Goal: Task Accomplishment & Management: Complete application form

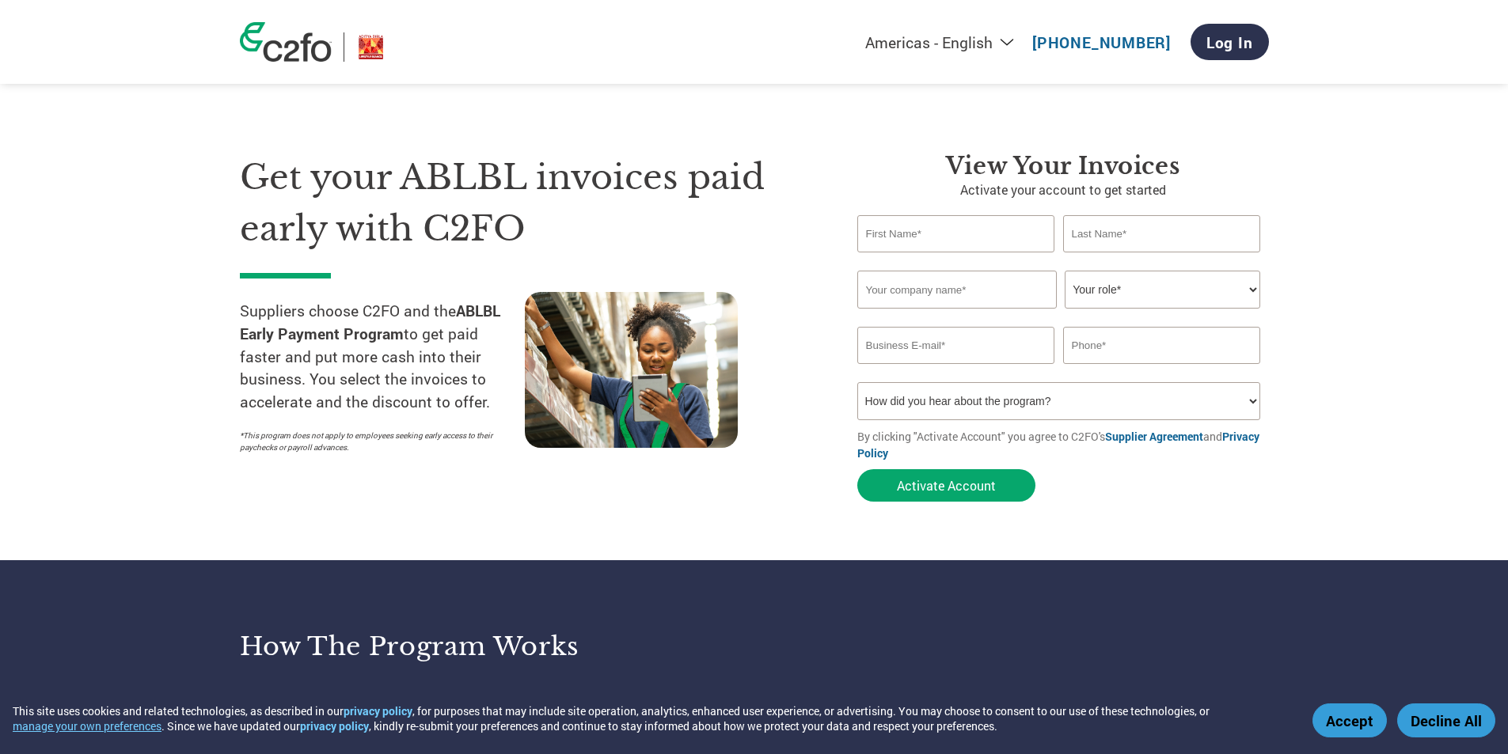
drag, startPoint x: 0, startPoint y: 0, endPoint x: 978, endPoint y: 234, distance: 1006.1
click at [978, 234] on input "text" at bounding box center [956, 233] width 198 height 37
type input "Sunil"
type input "Mehra"
click at [1005, 292] on input "text" at bounding box center [956, 290] width 199 height 38
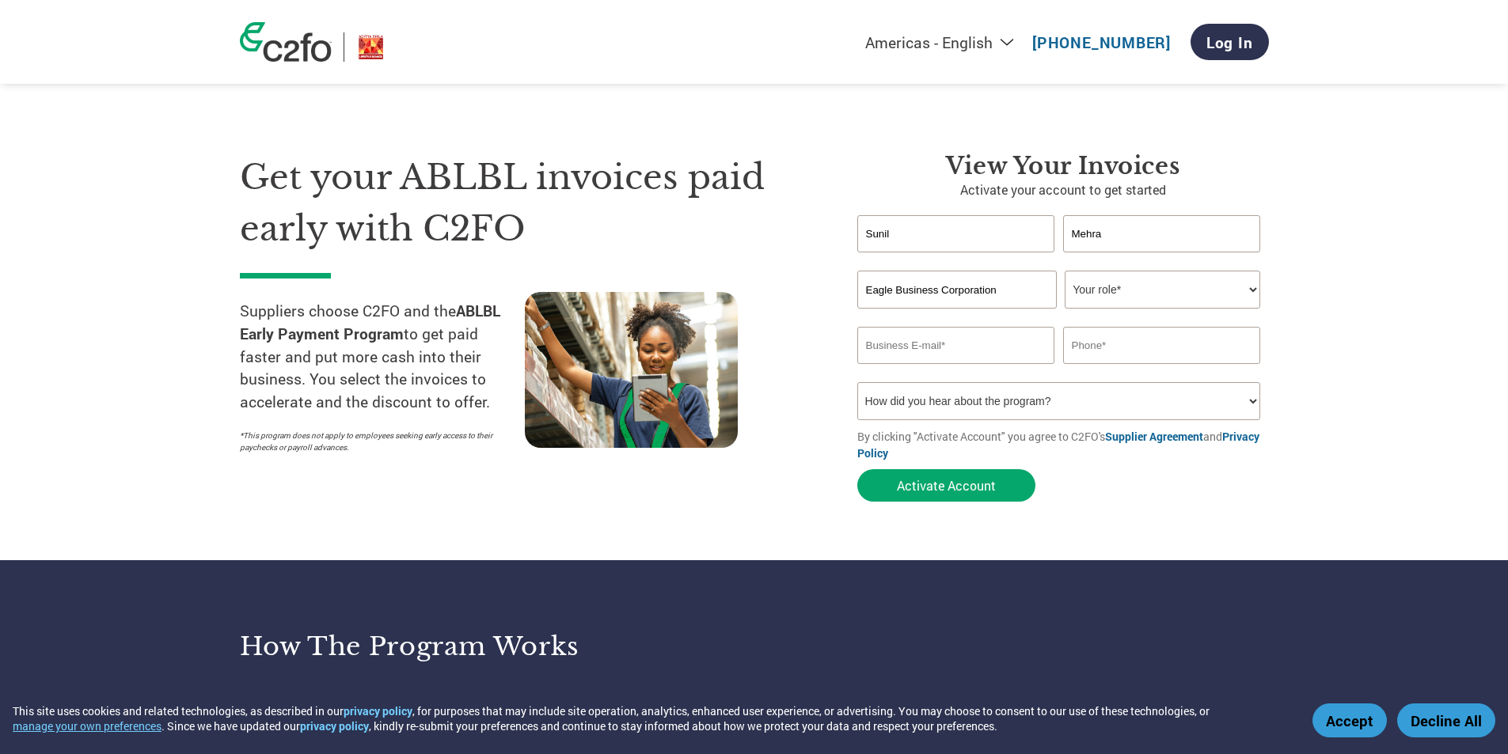
type input "Eagle Business Corporation"
click at [1147, 291] on select "Your role* CFO Controller Credit Manager Finance Director Treasurer CEO Preside…" at bounding box center [1163, 290] width 196 height 38
select select "OFFICE_MANAGER"
click at [1065, 271] on select "Your role* CFO Controller Credit Manager Finance Director Treasurer CEO Preside…" at bounding box center [1163, 290] width 196 height 38
click at [1380, 409] on section "Get your ABLBL invoices paid early with C2FO Suppliers choose C2FO and the ABLB…" at bounding box center [754, 311] width 1508 height 497
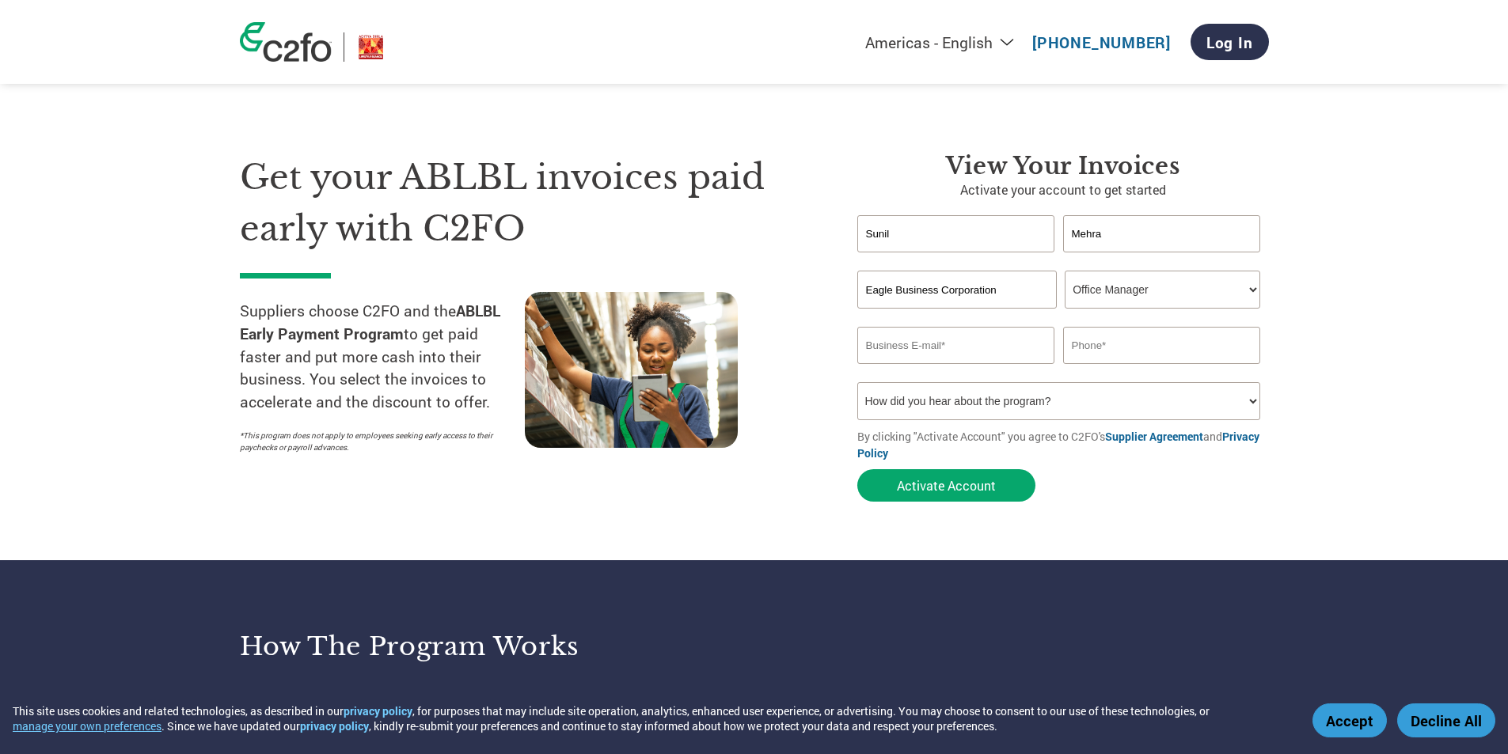
click at [997, 342] on input "email" at bounding box center [956, 345] width 198 height 37
type input "eagleinfos@gmail.com"
click at [1161, 351] on input "text" at bounding box center [1162, 345] width 198 height 37
type input "9"
type input "9899598971"
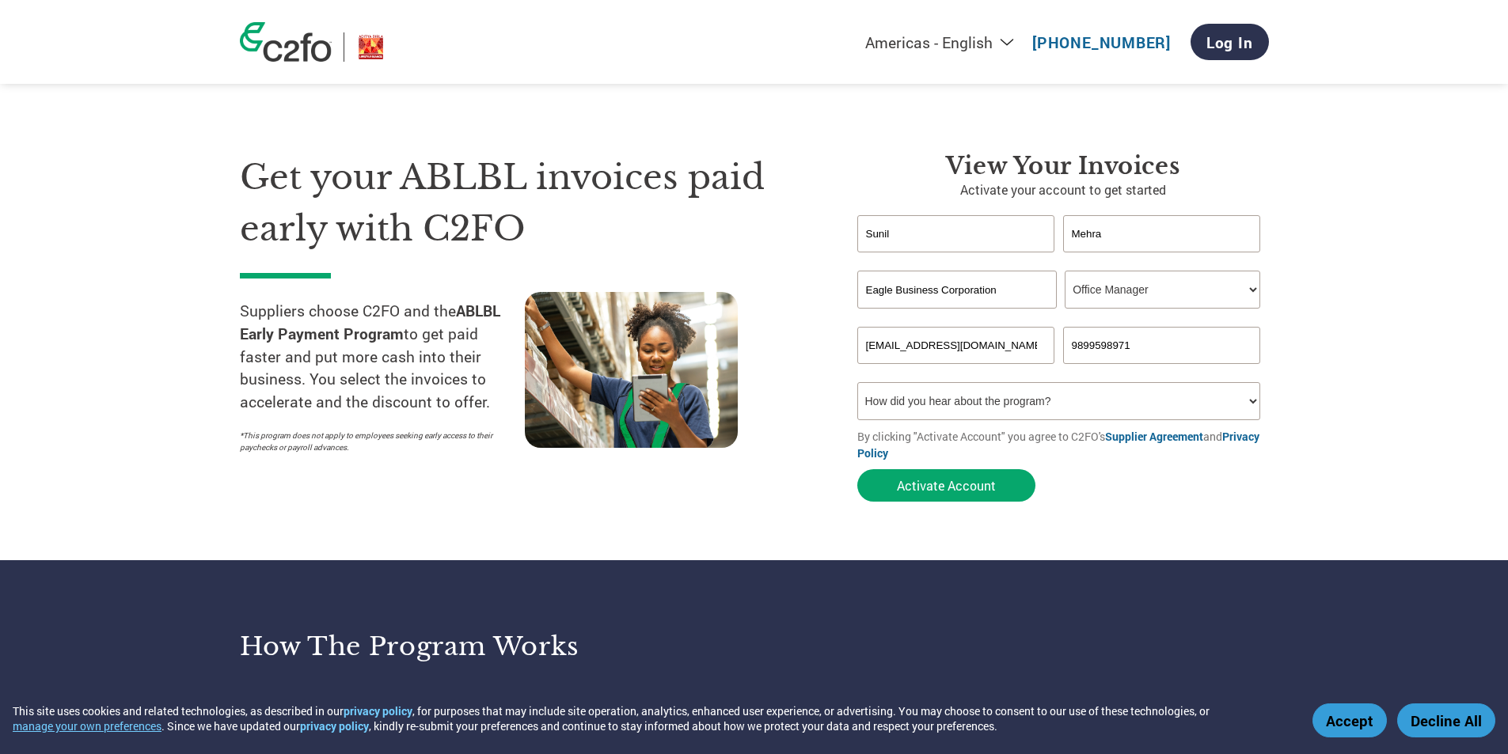
click at [1377, 302] on section "Get your ABLBL invoices paid early with C2FO Suppliers choose C2FO and the ABLB…" at bounding box center [754, 311] width 1508 height 497
click at [1121, 401] on select "How did you hear about the program? Received a letter Email Social Media Online…" at bounding box center [1059, 401] width 404 height 38
click at [1389, 387] on section "Get your ABLBL invoices paid early with C2FO Suppliers choose C2FO and the ABLB…" at bounding box center [754, 311] width 1508 height 497
click at [1093, 397] on select "How did you hear about the program? Received a letter Email Social Media Online…" at bounding box center [1059, 401] width 404 height 38
click at [857, 382] on select "How did you hear about the program? Received a letter Email Social Media Online…" at bounding box center [1059, 401] width 404 height 38
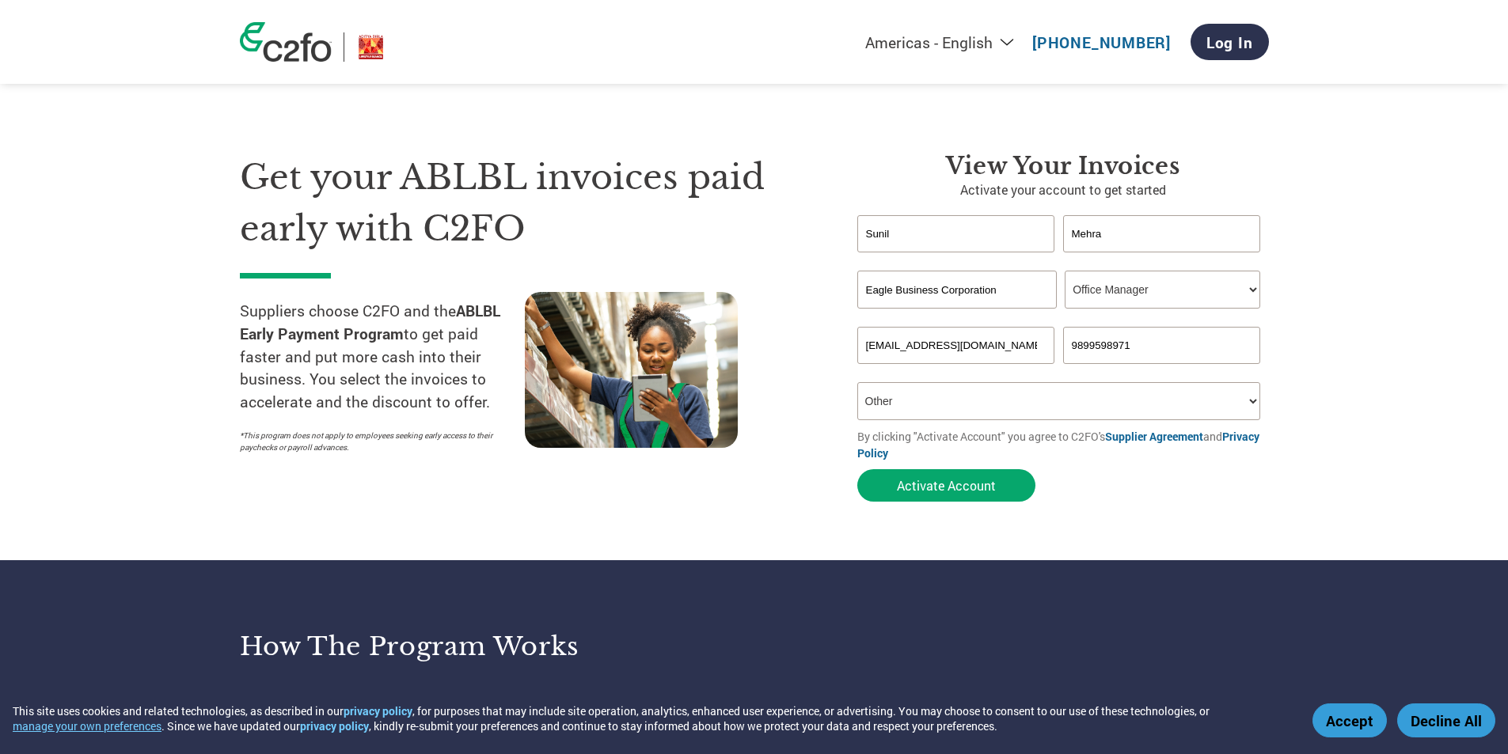
click at [1232, 400] on select "How did you hear about the program? Received a letter Email Social Media Online…" at bounding box center [1059, 401] width 404 height 38
select select "Email"
click at [857, 382] on select "How did you hear about the program? Received a letter Email Social Media Online…" at bounding box center [1059, 401] width 404 height 38
click at [1353, 431] on section "Get your ABLBL invoices paid early with C2FO Suppliers choose C2FO and the ABLB…" at bounding box center [754, 311] width 1508 height 497
click at [967, 488] on button "Activate Account" at bounding box center [946, 485] width 178 height 32
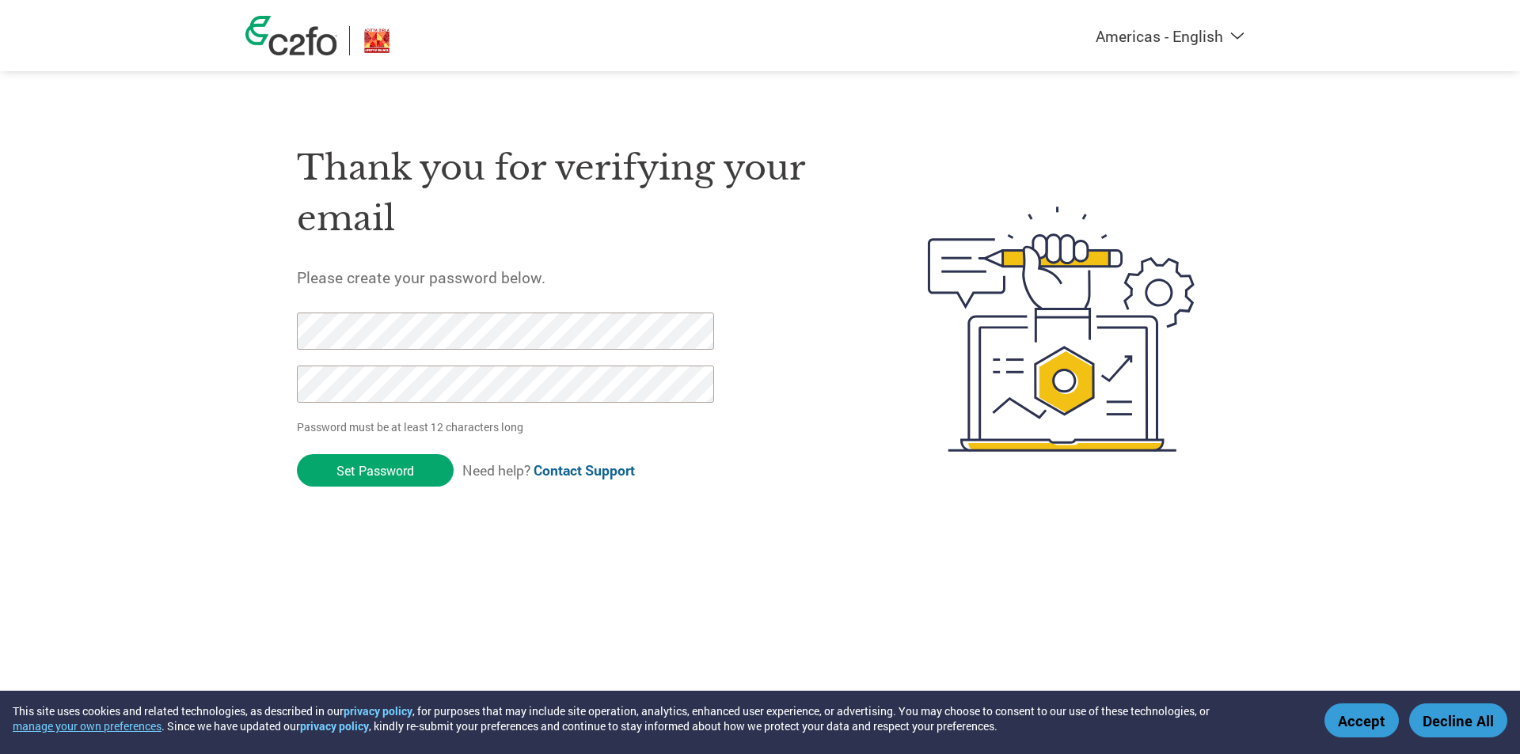
click at [860, 442] on div at bounding box center [1038, 330] width 370 height 420
click at [282, 332] on div "Thank you for verifying your email Please create your password below. Password …" at bounding box center [759, 330] width 1029 height 420
drag, startPoint x: 806, startPoint y: 499, endPoint x: 789, endPoint y: 492, distance: 18.1
click at [789, 492] on div "Thank you for verifying your email Please create your password below. Password …" at bounding box center [575, 330] width 556 height 420
click at [161, 357] on div "Americas - English Américas - Español Américas - Português Amériques - Français…" at bounding box center [760, 266] width 1520 height 532
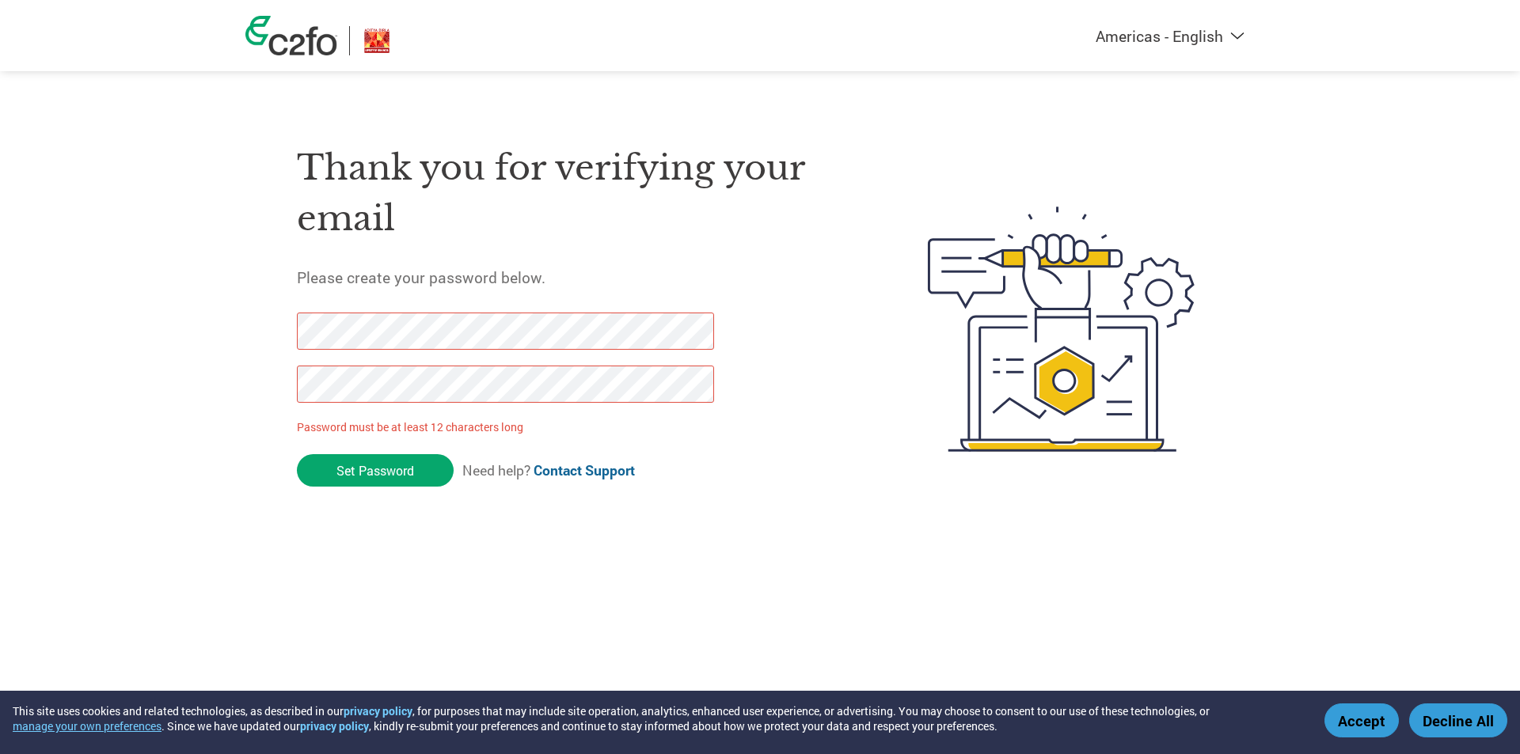
click at [737, 470] on form "Password must be at least 12 characters long Set Password Need help? Contact Su…" at bounding box center [519, 404] width 445 height 183
click at [760, 470] on div "Thank you for verifying your email Please create your password below. Password …" at bounding box center [575, 330] width 556 height 420
click at [193, 297] on div "Americas - English Américas - Español Américas - Português Amériques - Français…" at bounding box center [760, 266] width 1520 height 532
drag, startPoint x: 782, startPoint y: 479, endPoint x: 644, endPoint y: 435, distance: 145.2
click at [776, 476] on div "Thank you for verifying your email Please create your password below. Password …" at bounding box center [575, 330] width 556 height 420
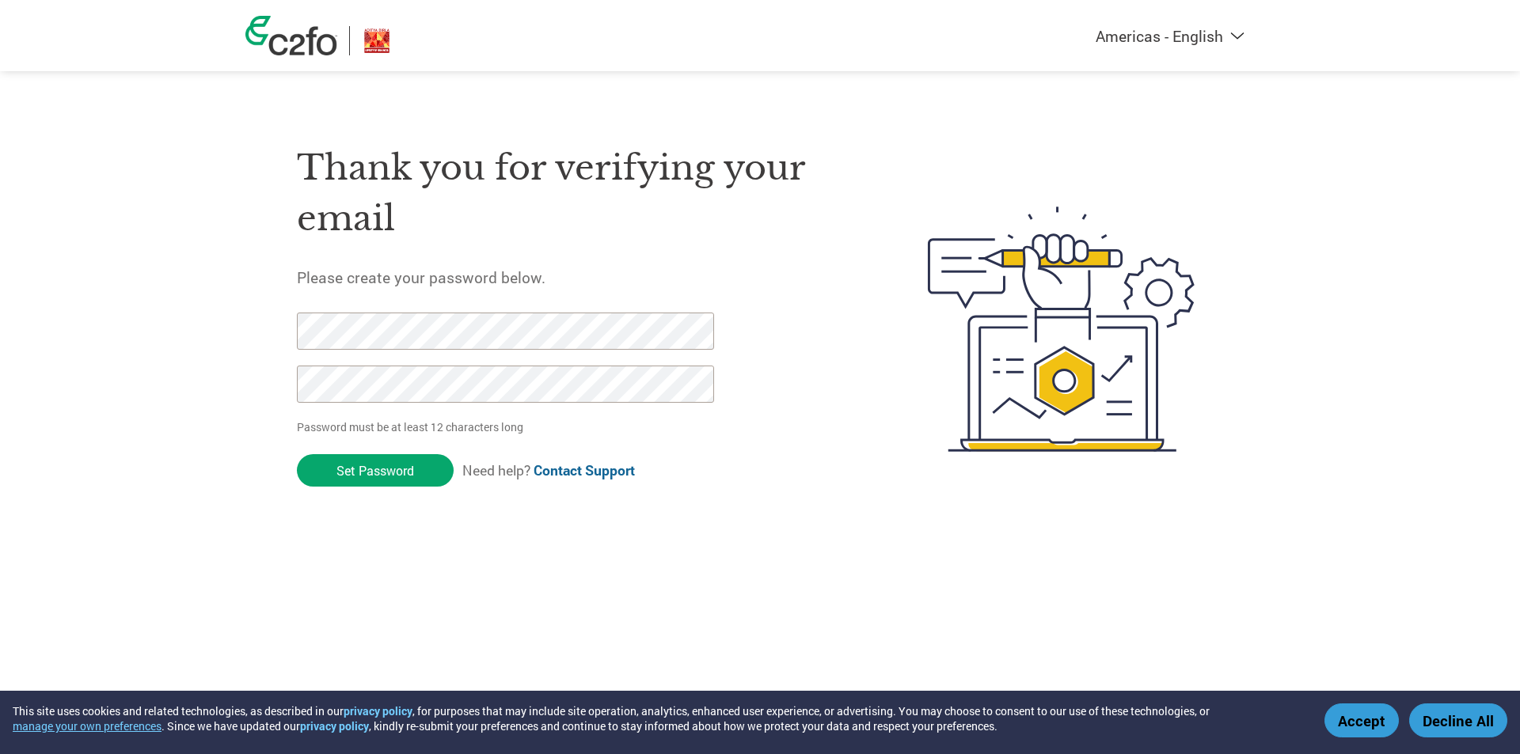
click at [804, 507] on div "Thank you for verifying your email Please create your password below. Password …" at bounding box center [575, 330] width 556 height 420
click at [382, 470] on input "Set Password" at bounding box center [375, 470] width 157 height 32
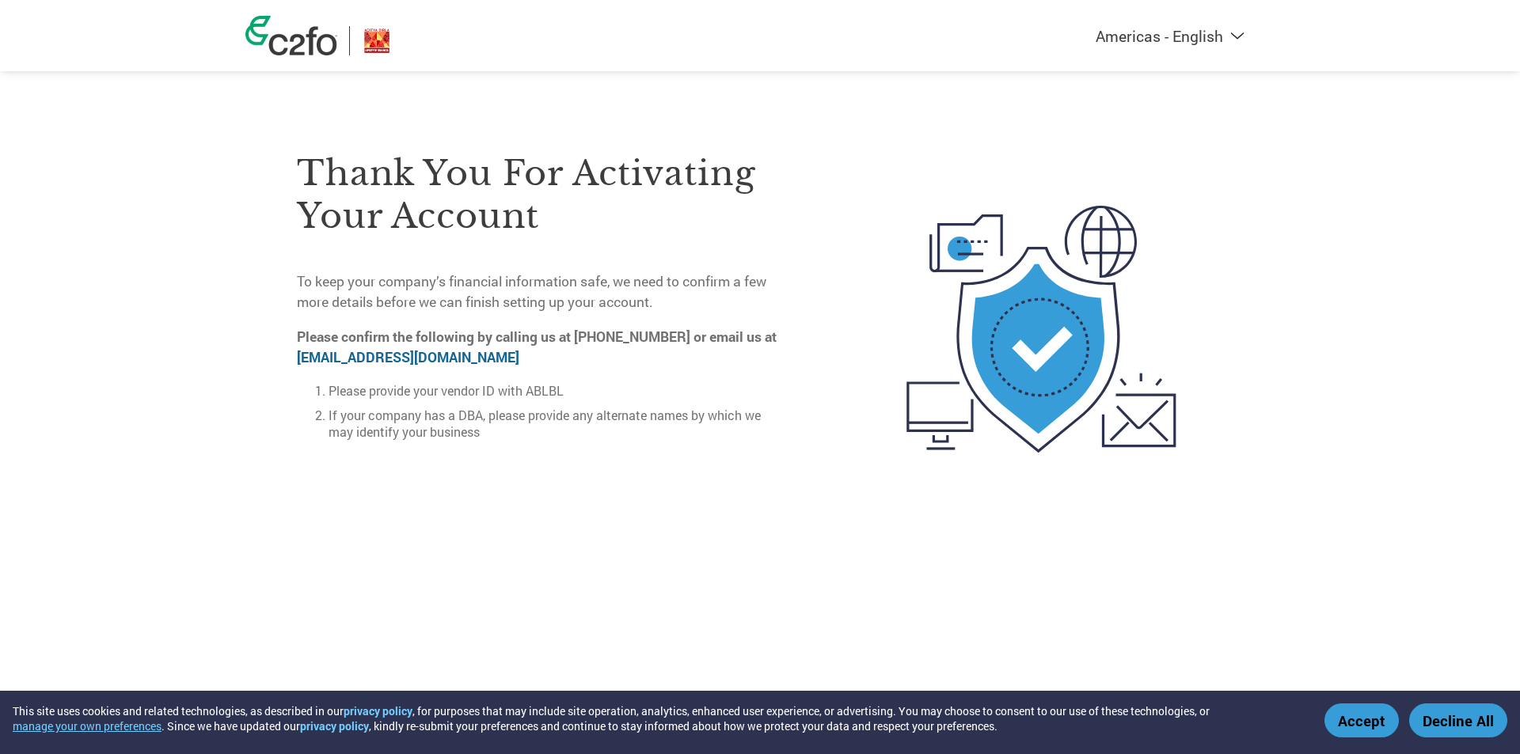
click at [1361, 725] on button "Accept" at bounding box center [1361, 721] width 74 height 34
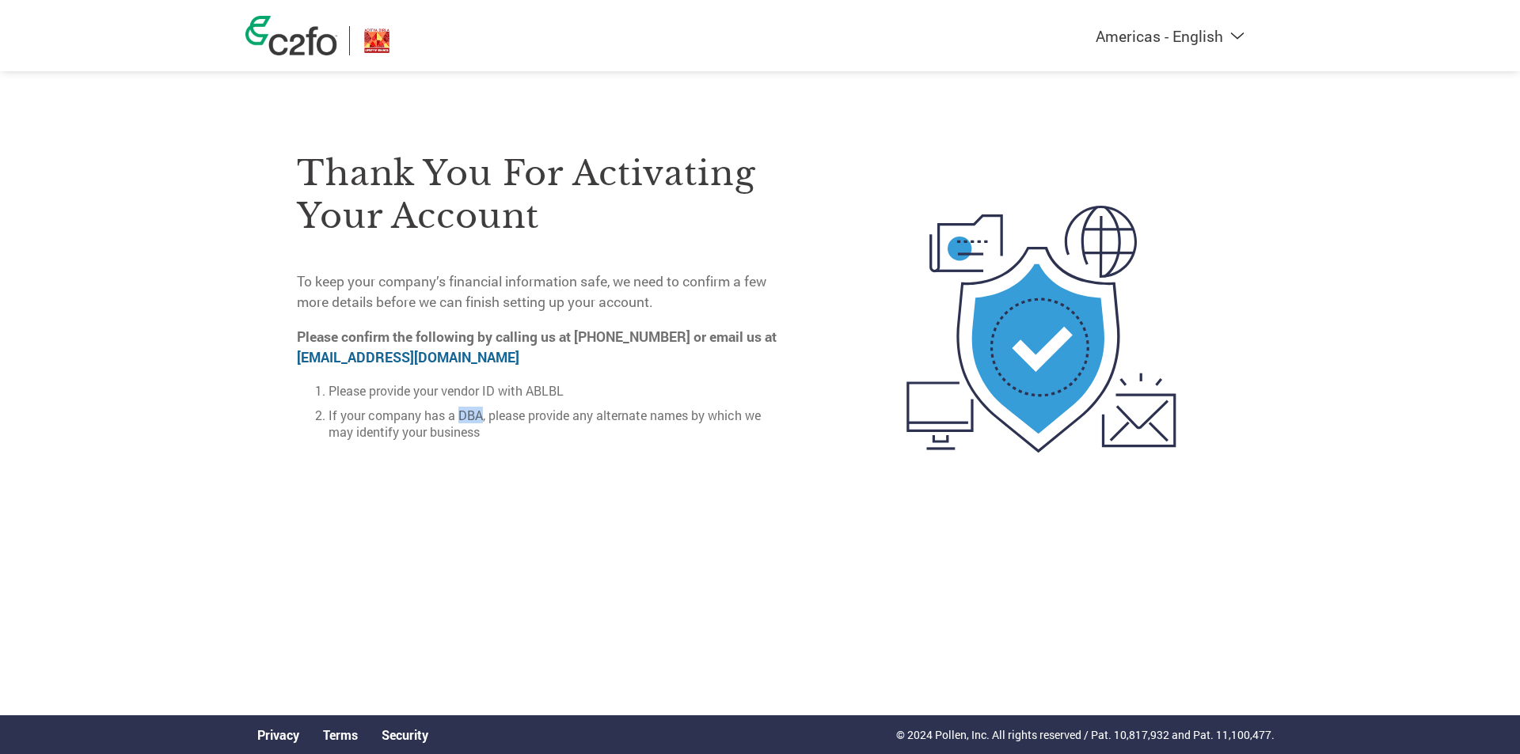
drag, startPoint x: 458, startPoint y: 407, endPoint x: 479, endPoint y: 413, distance: 21.5
click at [479, 413] on li "If your company has a DBA, please provide any alternate names by which we may i…" at bounding box center [558, 423] width 459 height 33
copy li "DBA"
click at [496, 458] on div "Thank you for activating your account To keep your company’s financial informat…" at bounding box center [542, 329] width 491 height 423
click at [381, 356] on link "on-boarding@c2fo.com" at bounding box center [408, 357] width 222 height 18
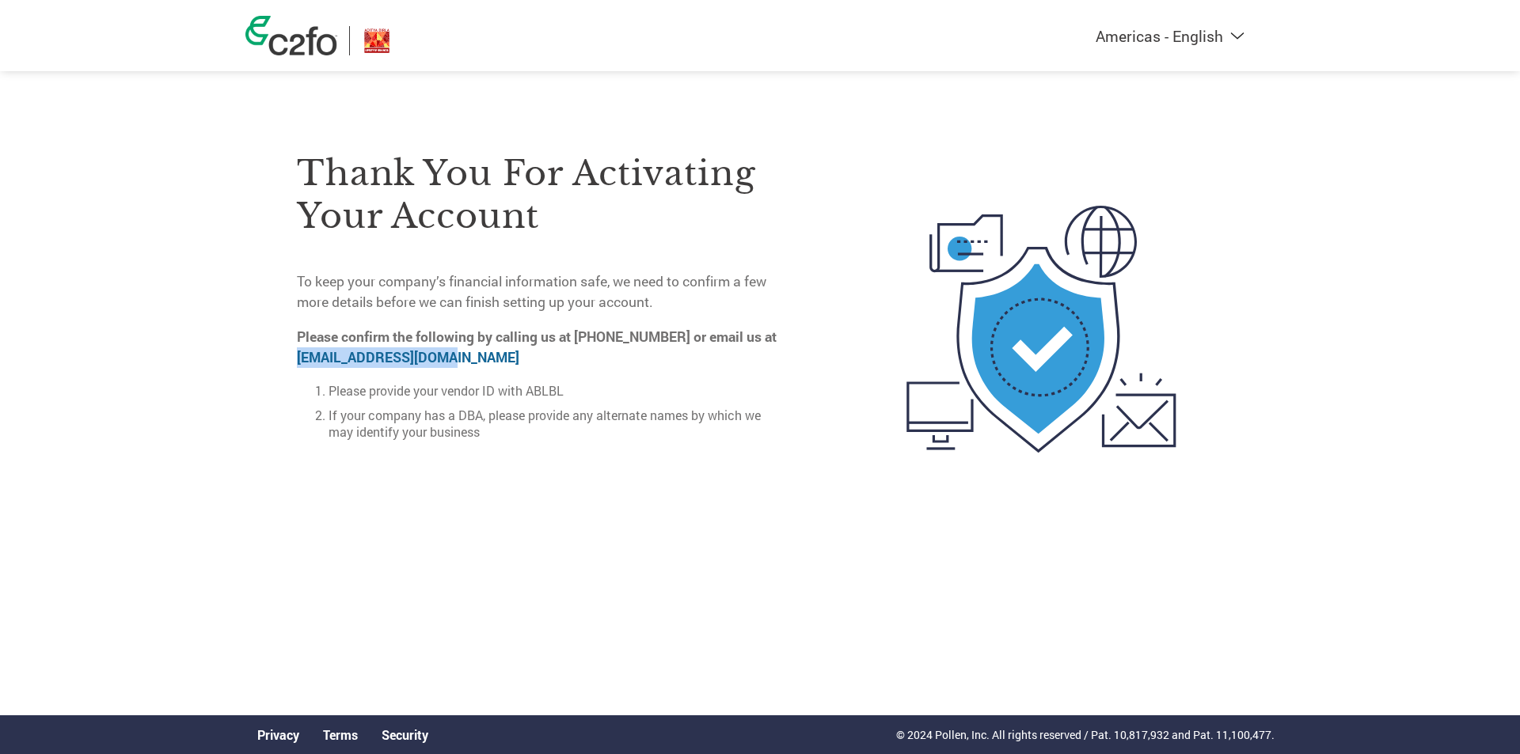
drag, startPoint x: 293, startPoint y: 356, endPoint x: 454, endPoint y: 364, distance: 160.9
click at [454, 364] on div "Thank you for activating your account To keep your company’s financial informat…" at bounding box center [759, 329] width 1029 height 423
copy link "on-boarding@c2fo.com"
click at [464, 511] on div "Thank you for activating your account To keep your company’s financial informat…" at bounding box center [542, 329] width 491 height 423
drag, startPoint x: 330, startPoint y: 385, endPoint x: 575, endPoint y: 385, distance: 244.6
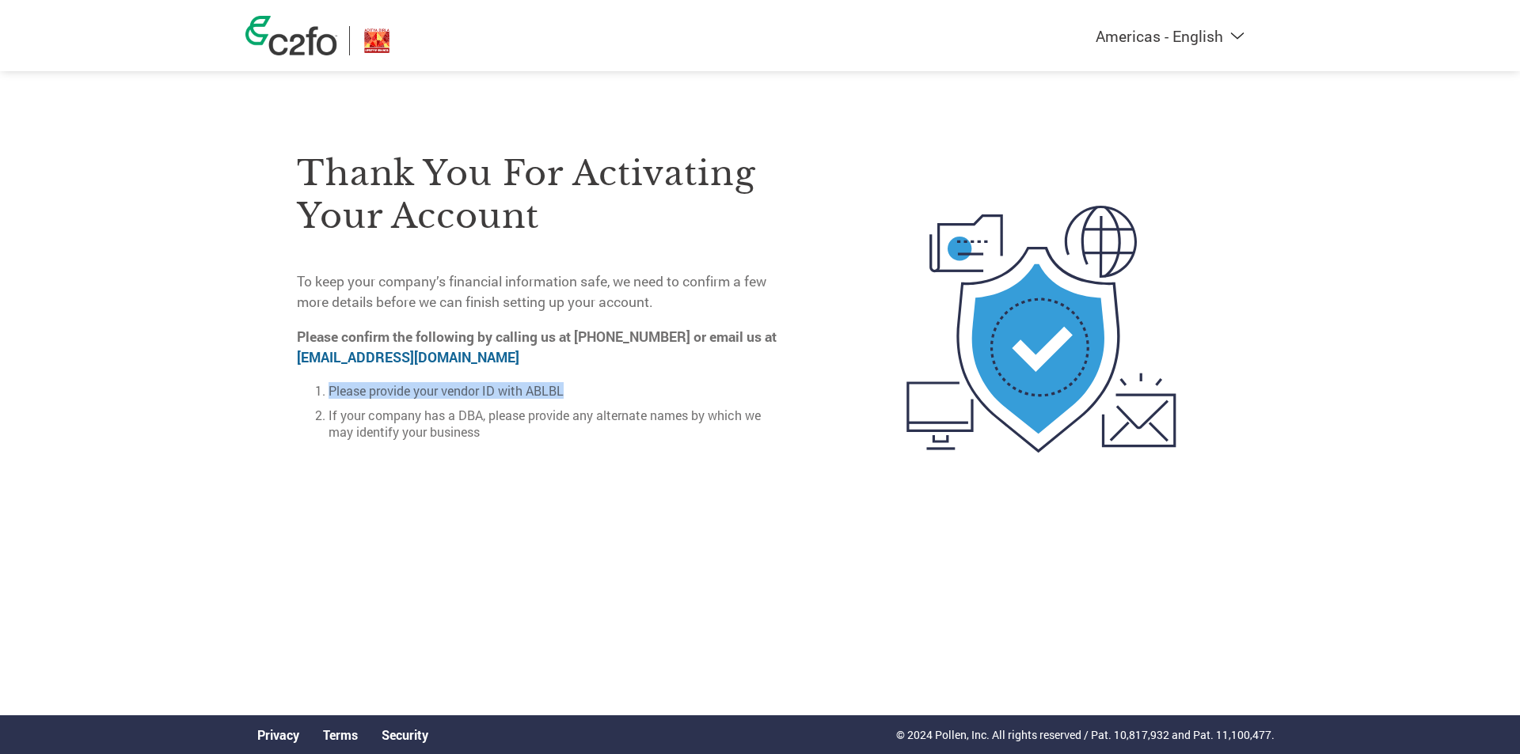
click at [575, 385] on li "Please provide your vendor ID with ABLBL" at bounding box center [558, 390] width 459 height 17
click at [769, 419] on li "If your company has a DBA, please provide any alternate names by which we may i…" at bounding box center [558, 423] width 459 height 33
drag, startPoint x: 443, startPoint y: 388, endPoint x: 568, endPoint y: 386, distance: 125.1
click at [567, 387] on li "Please provide your vendor ID with ABLBL" at bounding box center [558, 390] width 459 height 17
copy li "vendor ID with ABLBL"
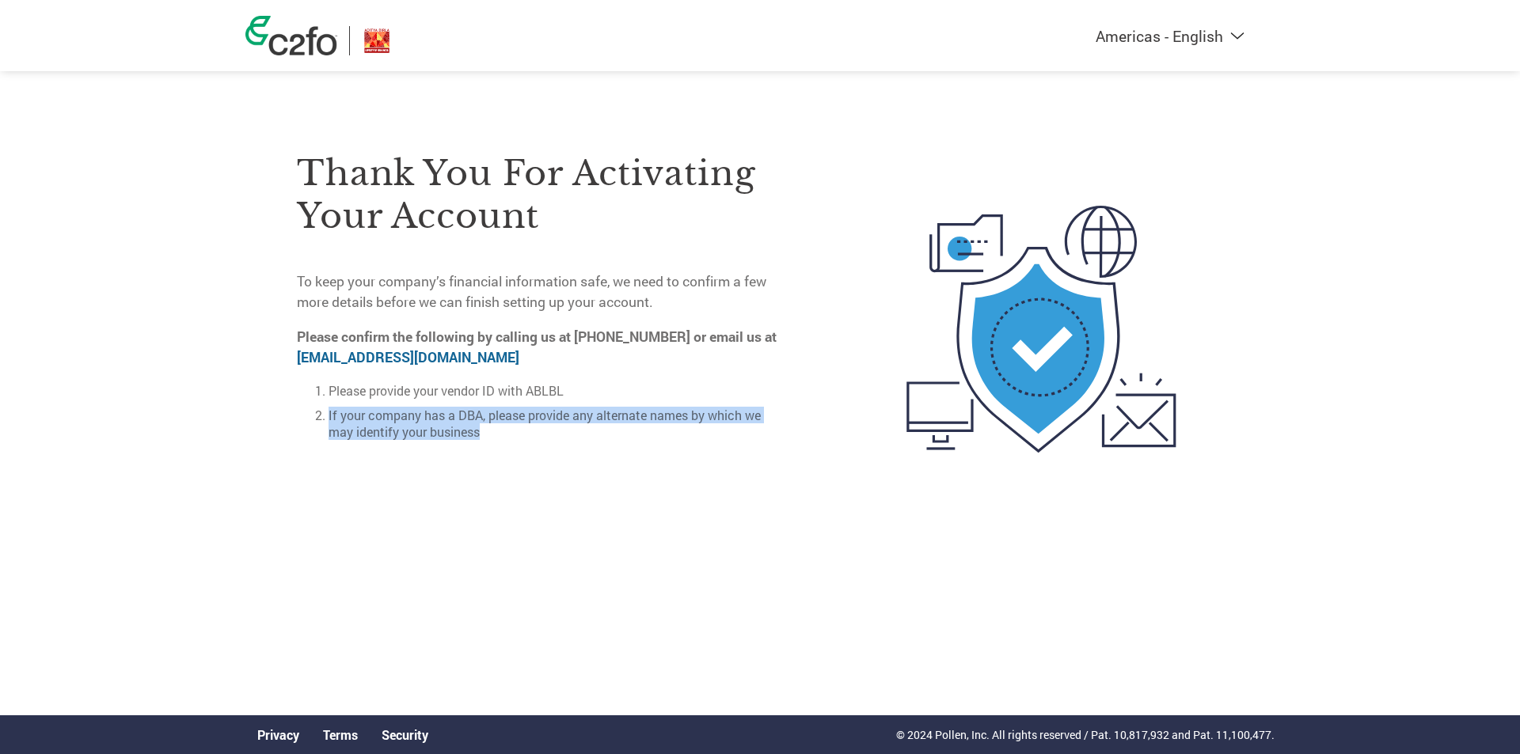
drag, startPoint x: 329, startPoint y: 413, endPoint x: 496, endPoint y: 438, distance: 168.8
click at [496, 438] on div "Thank you for activating your account To keep your company’s financial informat…" at bounding box center [542, 286] width 491 height 336
copy li "If your company has a DBA, please provide any alternate names by which we may i…"
click at [878, 458] on div at bounding box center [997, 329] width 418 height 423
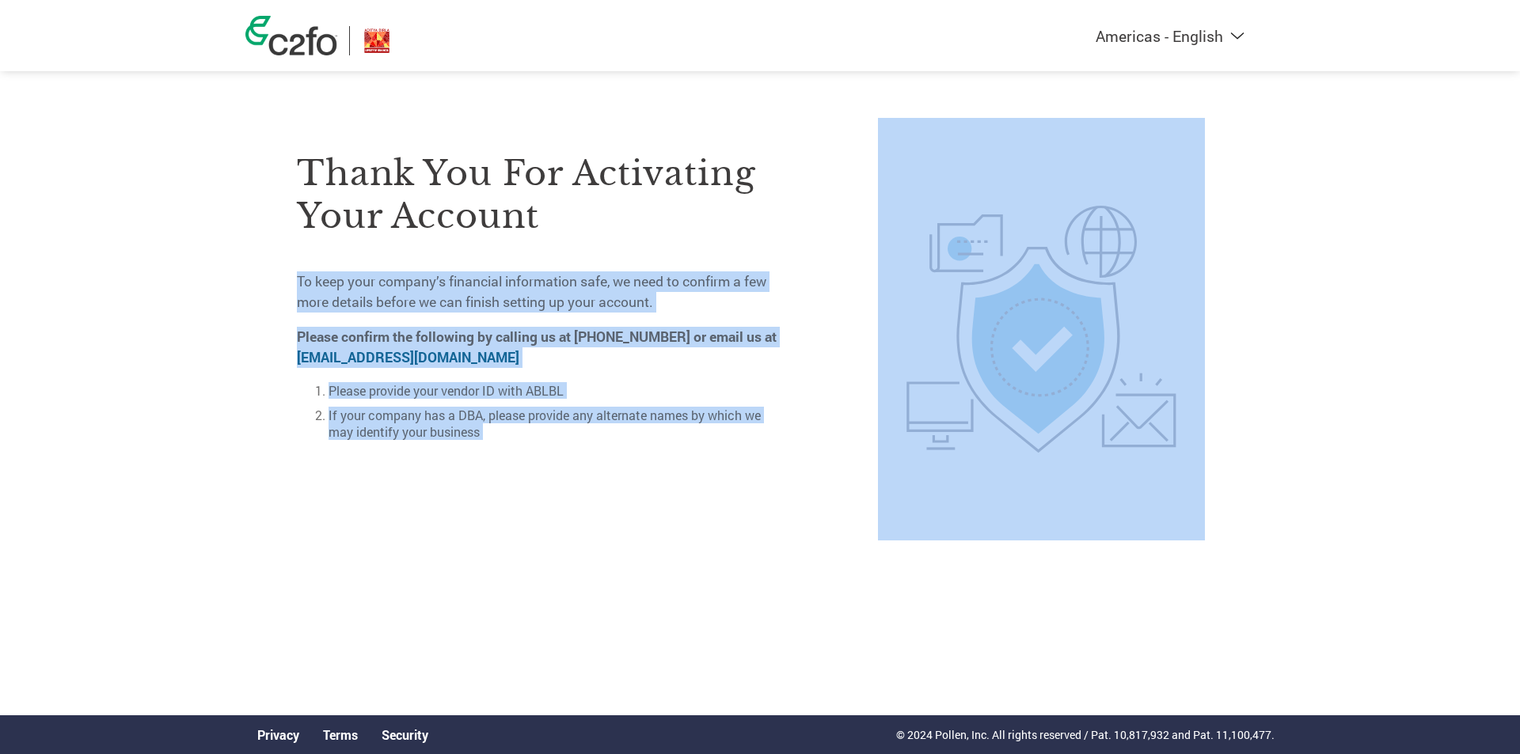
drag, startPoint x: 298, startPoint y: 277, endPoint x: 864, endPoint y: 454, distance: 593.9
click at [864, 454] on div "Thank you for activating your account To keep your company’s financial informat…" at bounding box center [751, 329] width 908 height 423
click at [826, 495] on div at bounding box center [997, 329] width 418 height 423
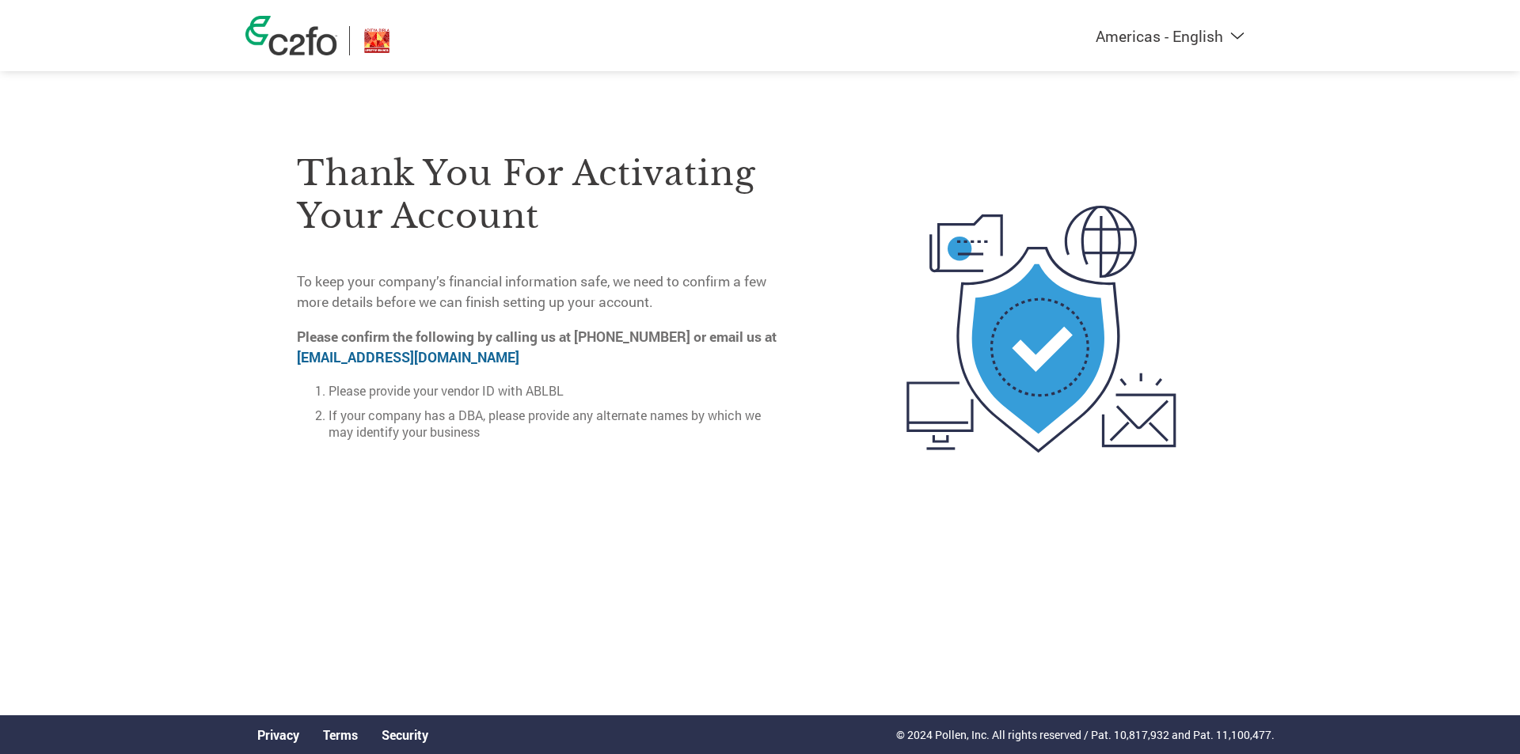
click at [1234, 38] on select "Americas - English Américas - Español Américas - Português Amériques - Français…" at bounding box center [1071, 36] width 367 height 20
click at [990, 26] on select "Americas - English Américas - Español Américas - Português Amériques - Français…" at bounding box center [1071, 36] width 367 height 20
click at [1362, 378] on div "Americas - English Américas - Español Américas - Português Amériques - Français…" at bounding box center [760, 266] width 1520 height 532
